Goal: Task Accomplishment & Management: Complete application form

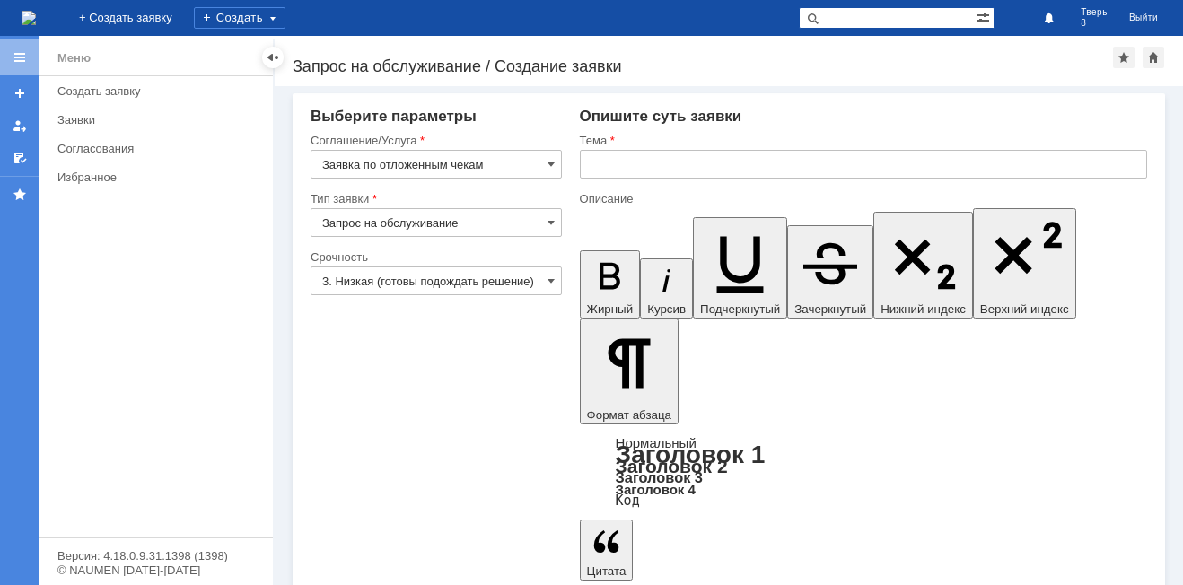
click at [621, 157] on input "text" at bounding box center [863, 164] width 567 height 29
type input "оч"
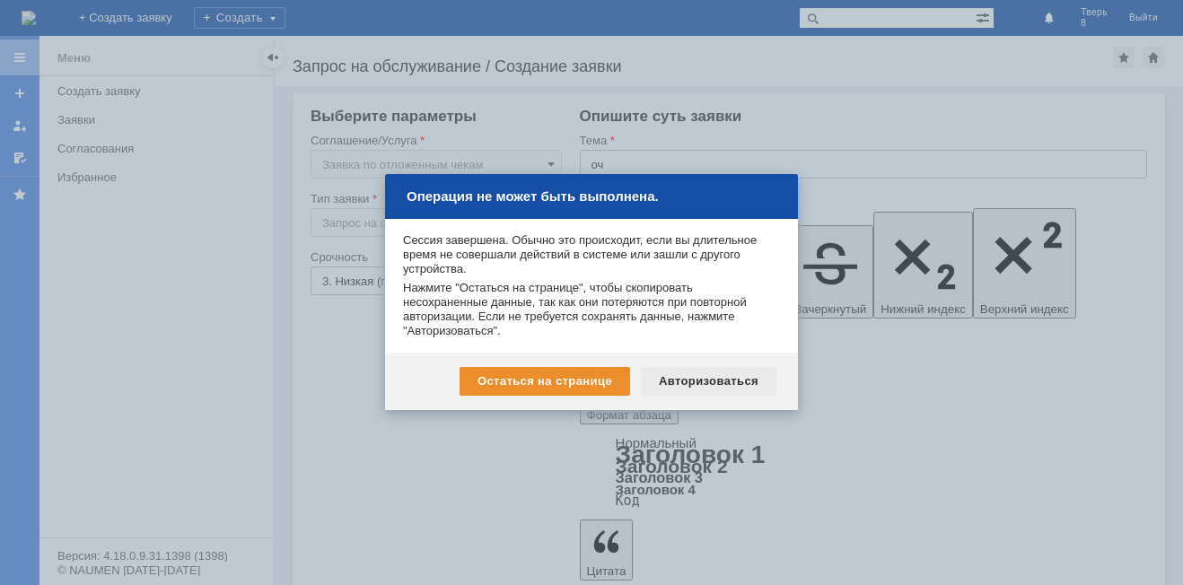
click at [681, 373] on div "Авторизоваться" at bounding box center [709, 381] width 136 height 29
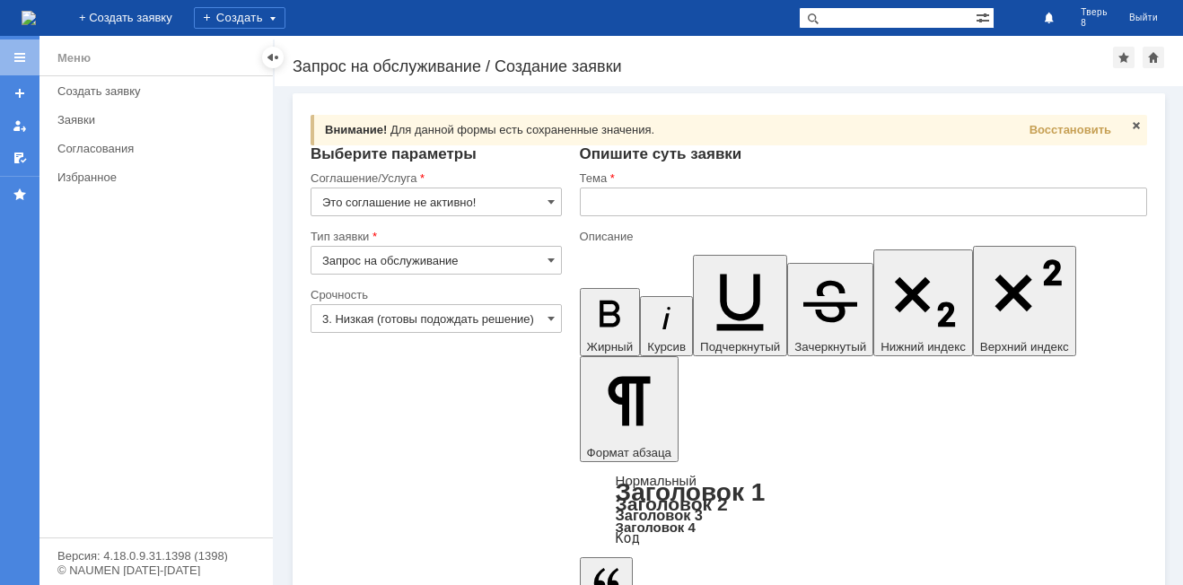
click at [469, 194] on input "Это соглашение не активно!" at bounding box center [436, 202] width 251 height 29
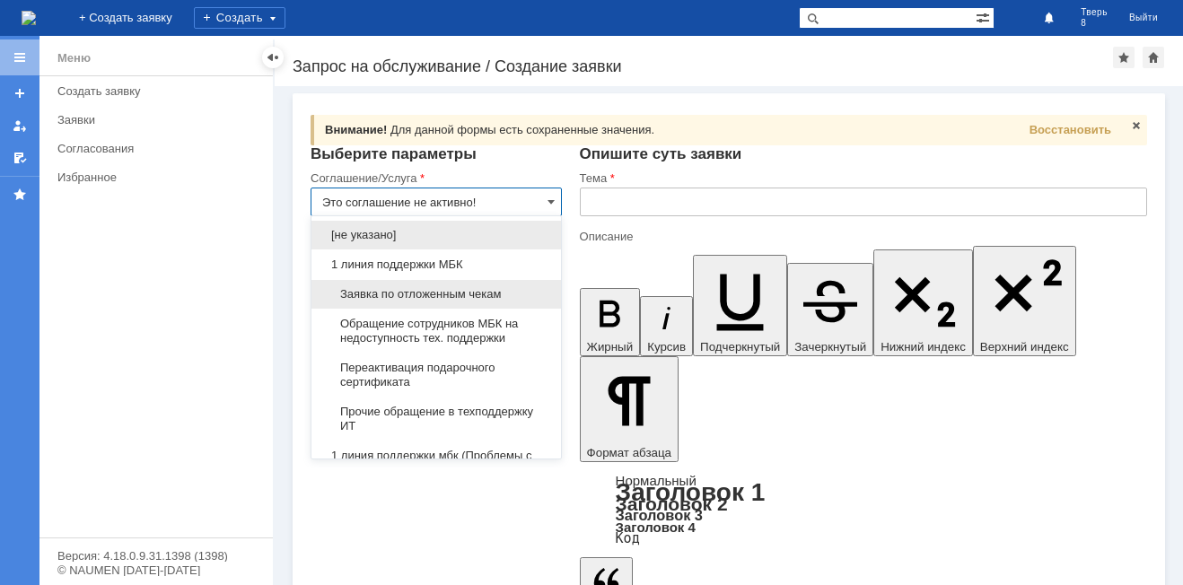
click at [451, 284] on div "Заявка по отложенным чекам" at bounding box center [436, 294] width 250 height 29
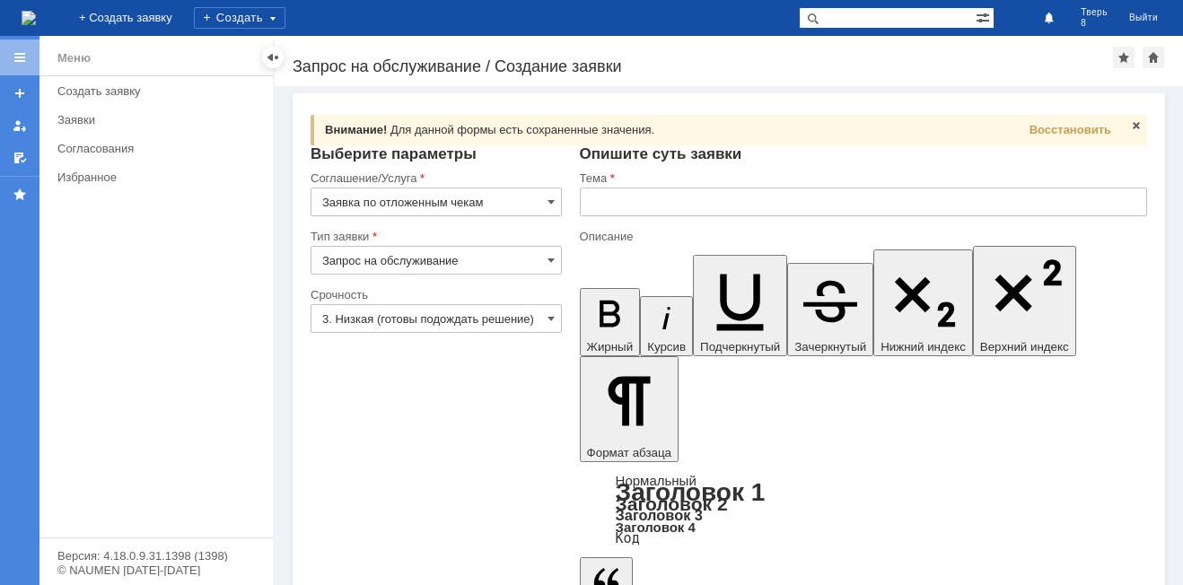
type input "Заявка по отложенным чекам"
click at [596, 210] on input "text" at bounding box center [863, 202] width 567 height 29
type input "п"
type input "оч"
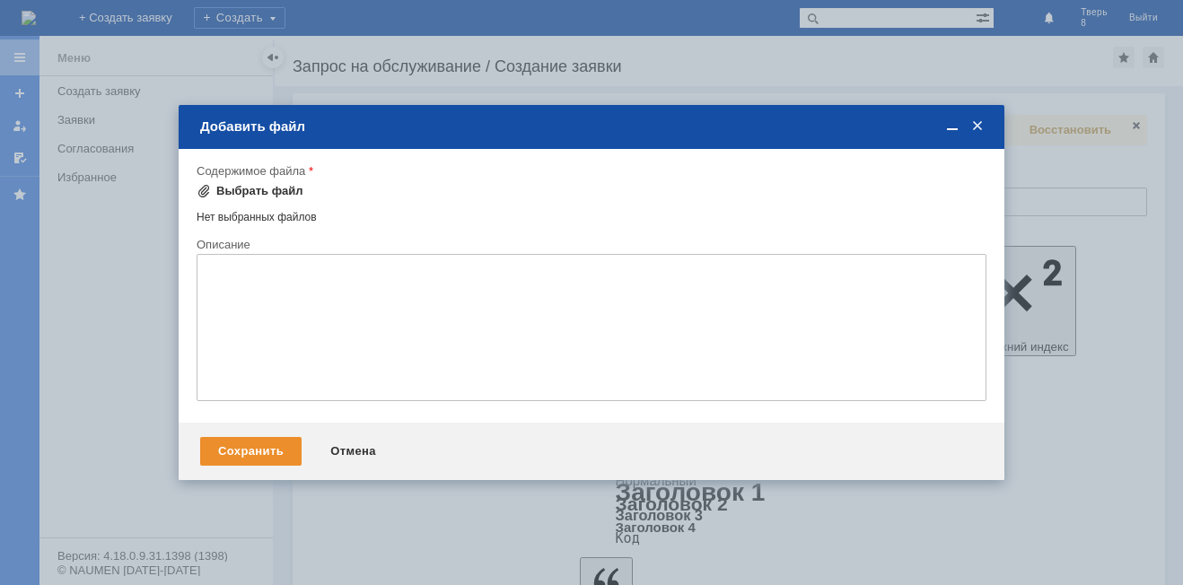
click at [246, 191] on div "Выбрать файл" at bounding box center [259, 191] width 87 height 14
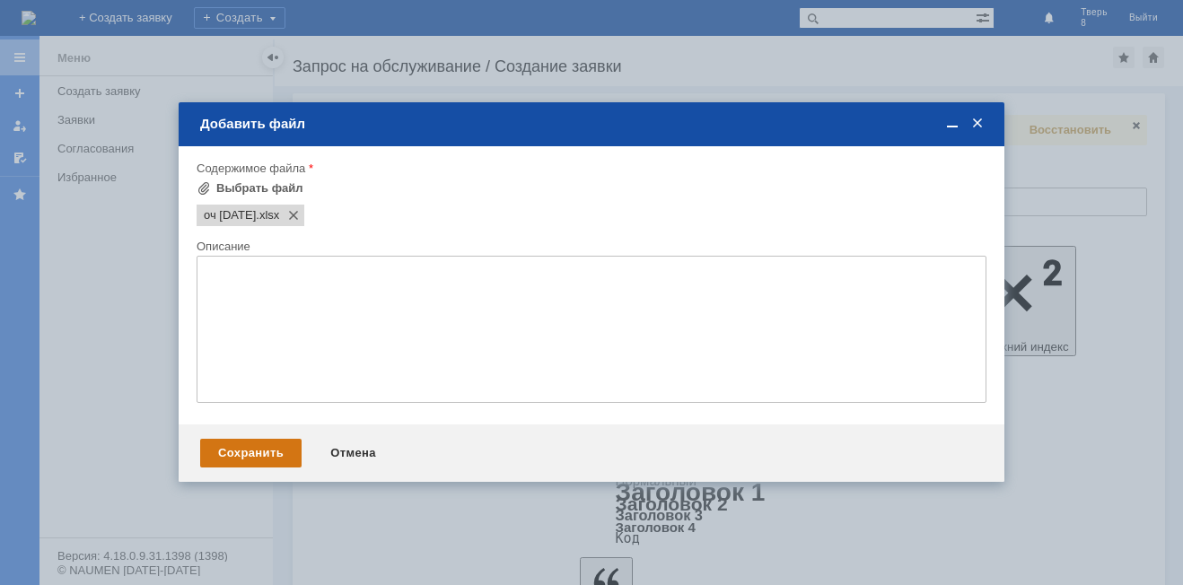
click at [272, 454] on div "Сохранить" at bounding box center [250, 453] width 101 height 29
